Goal: Connect with others: Connect with other users

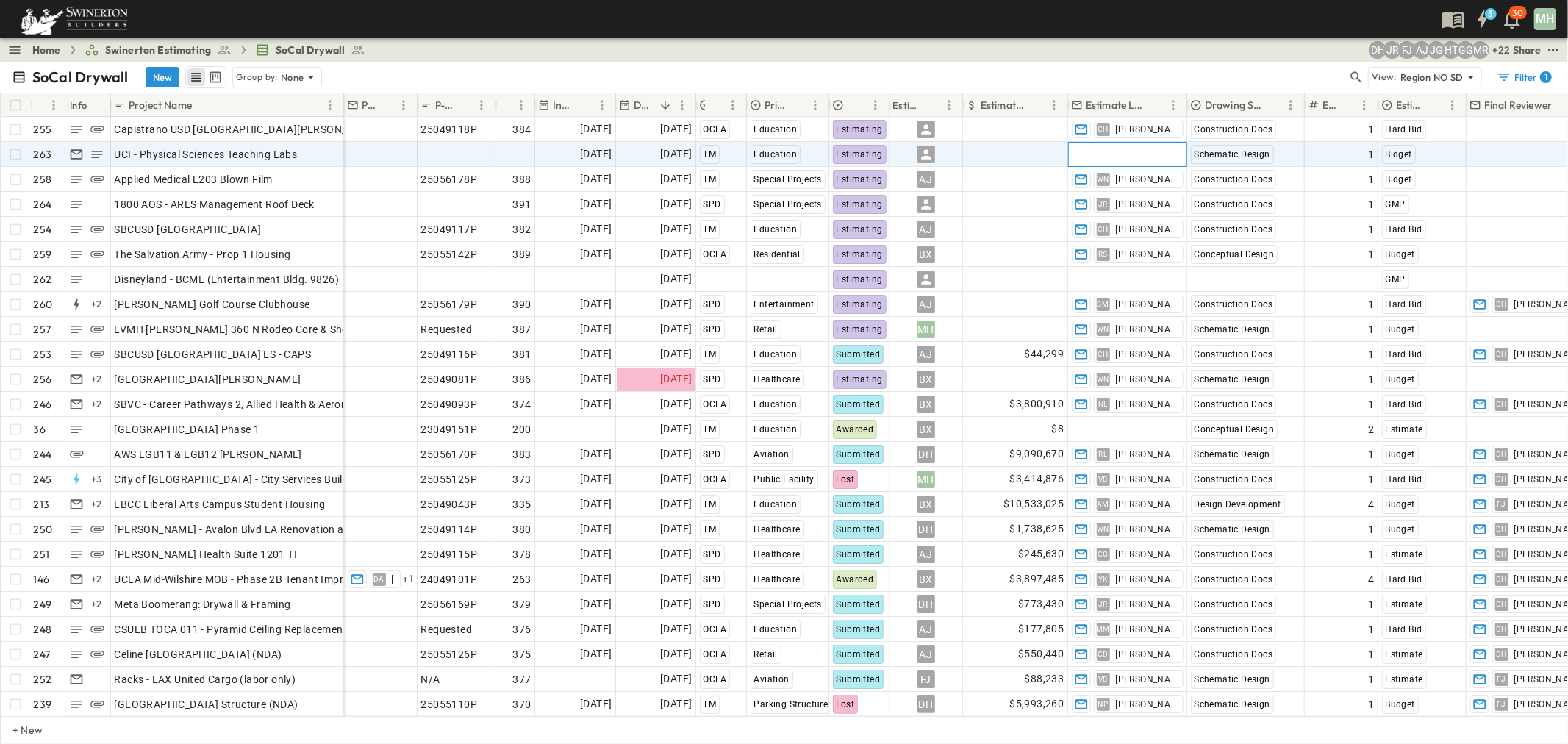
click at [1152, 152] on div "Add Contact" at bounding box center [1128, 154] width 118 height 24
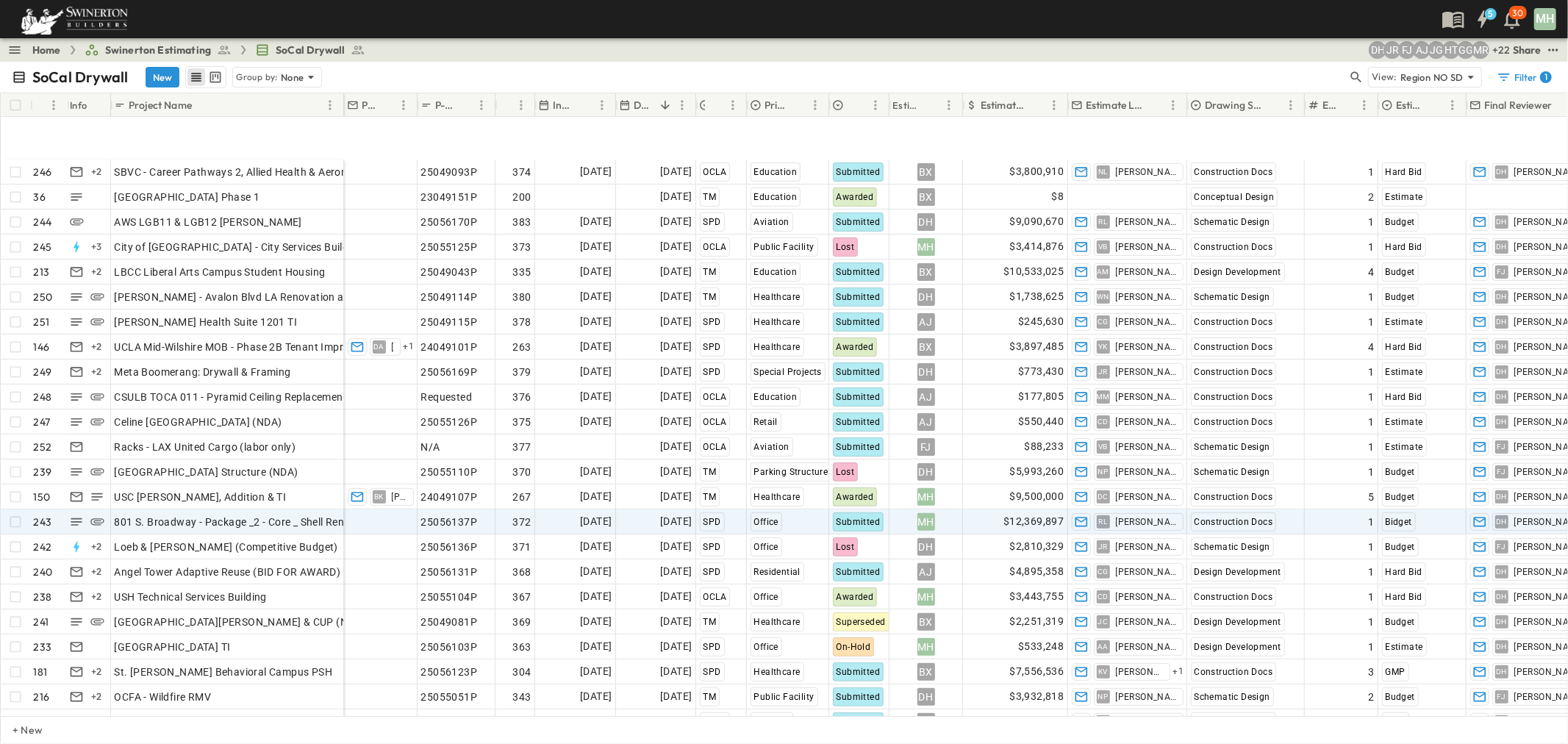
scroll to position [327, 0]
